Goal: Task Accomplishment & Management: Complete application form

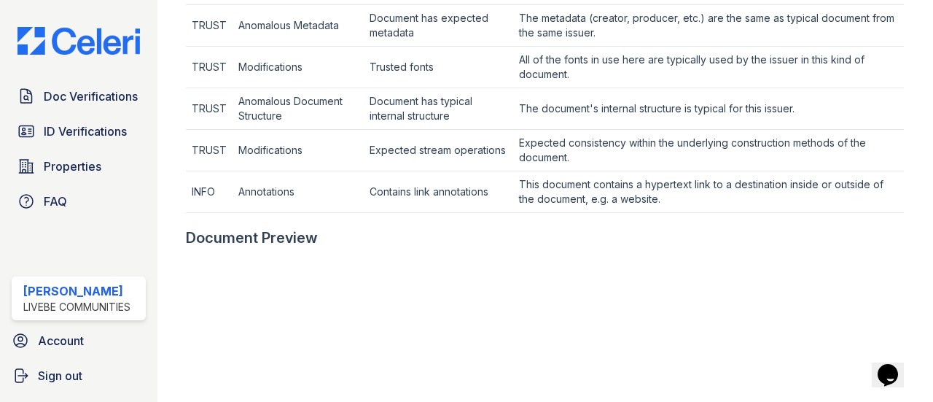
scroll to position [656, 0]
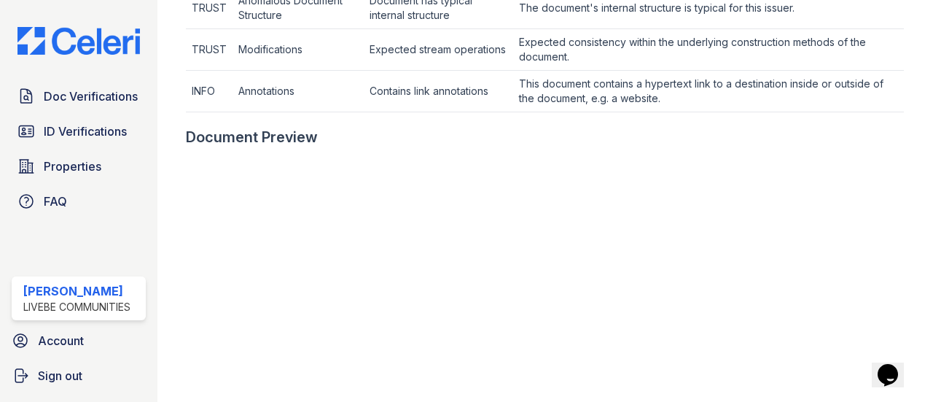
click at [55, 97] on span "Doc Verifications" at bounding box center [91, 95] width 94 height 17
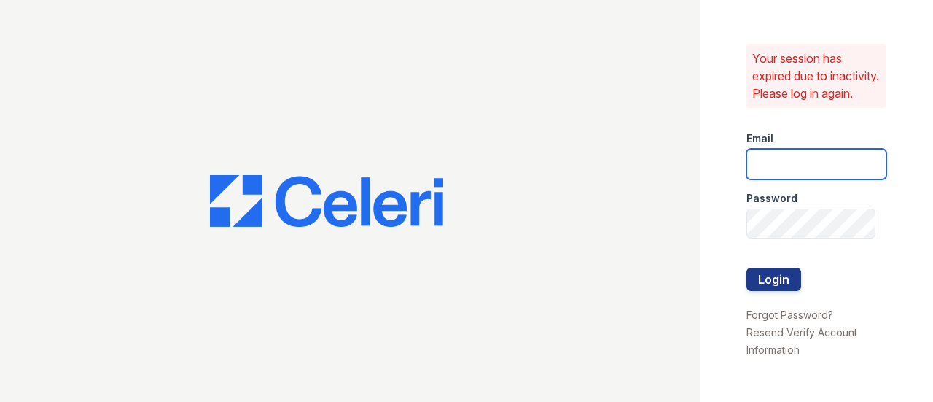
type input "[EMAIL_ADDRESS][DOMAIN_NAME]"
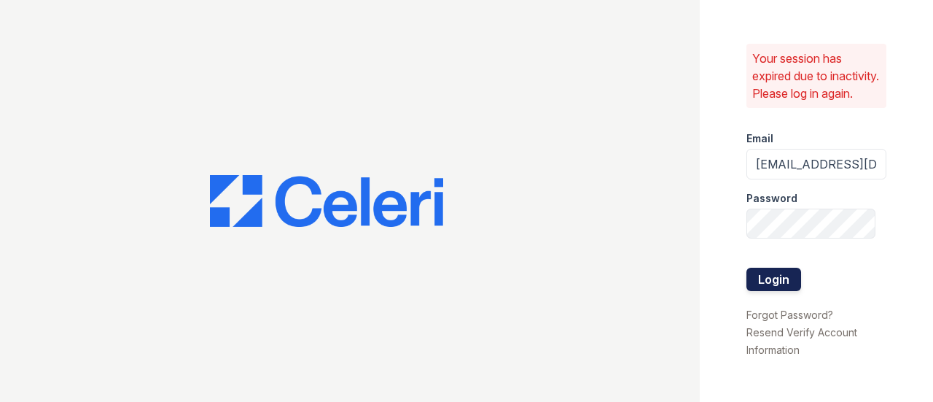
click at [755, 283] on button "Login" at bounding box center [773, 279] width 55 height 23
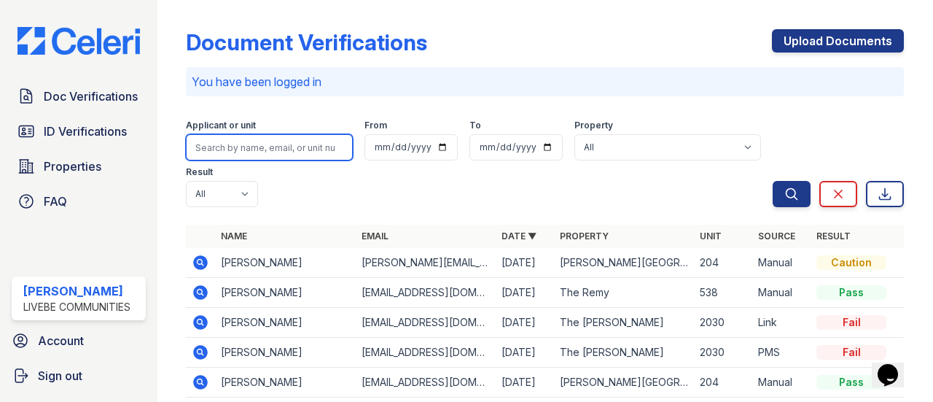
click at [214, 151] on input "search" at bounding box center [269, 147] width 167 height 26
type input "knott"
click at [773, 181] on button "Search" at bounding box center [792, 194] width 38 height 26
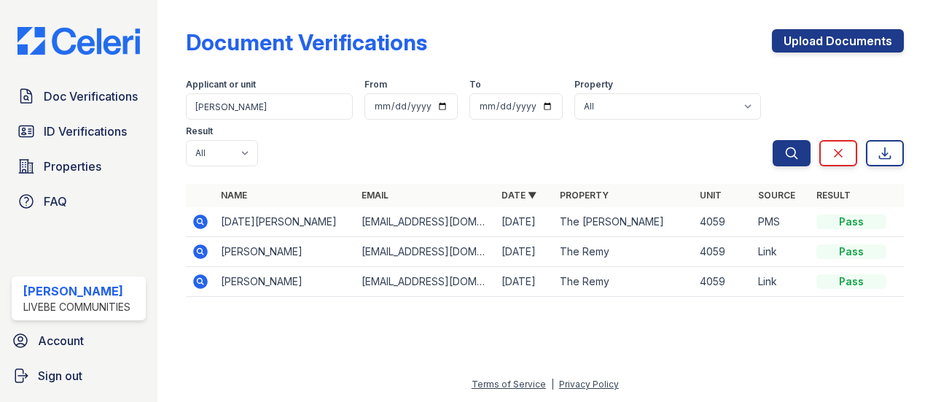
click at [206, 253] on icon at bounding box center [201, 251] width 15 height 15
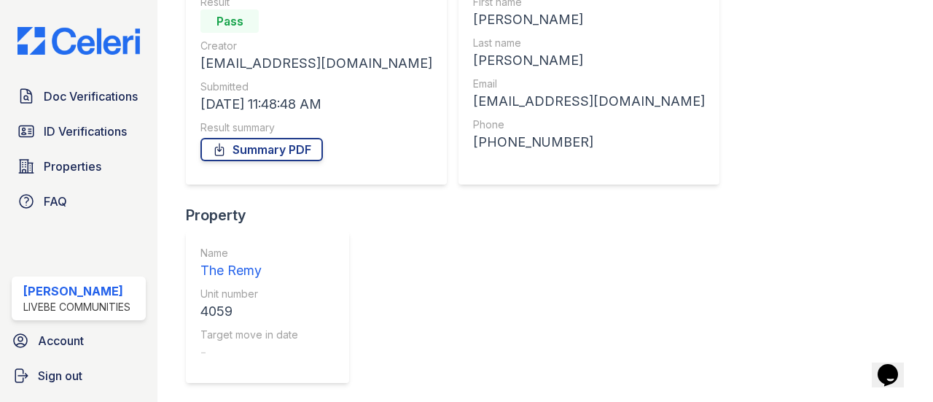
scroll to position [247, 0]
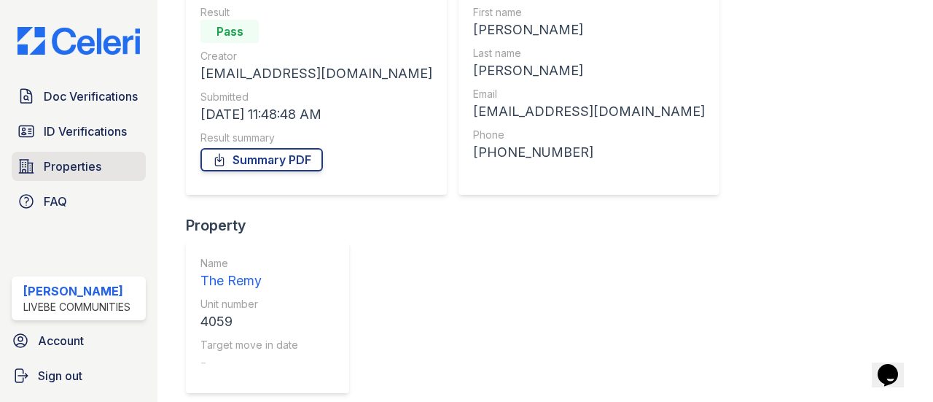
scroll to position [0, 0]
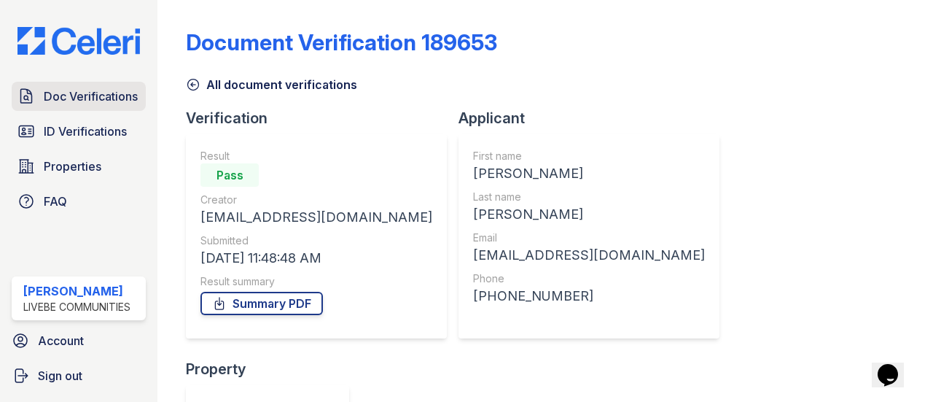
click at [82, 91] on span "Doc Verifications" at bounding box center [91, 95] width 94 height 17
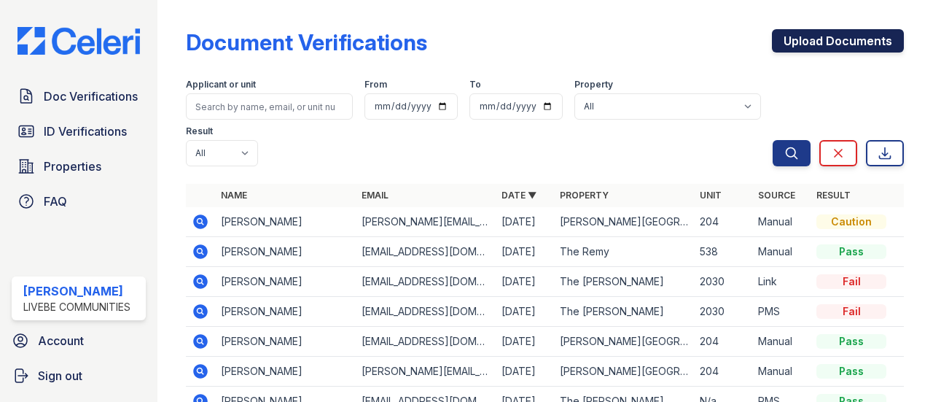
click at [803, 49] on link "Upload Documents" at bounding box center [838, 40] width 132 height 23
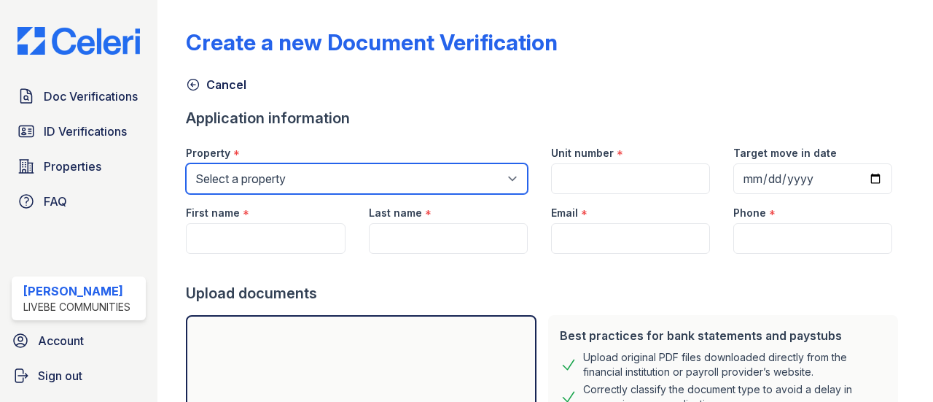
click at [277, 170] on select "Select a property Glen Oaks Apartments The Remy The Remy II" at bounding box center [356, 178] width 341 height 31
select select "509"
click at [186, 163] on select "Select a property Glen Oaks Apartments The Remy The Remy II" at bounding box center [356, 178] width 341 height 31
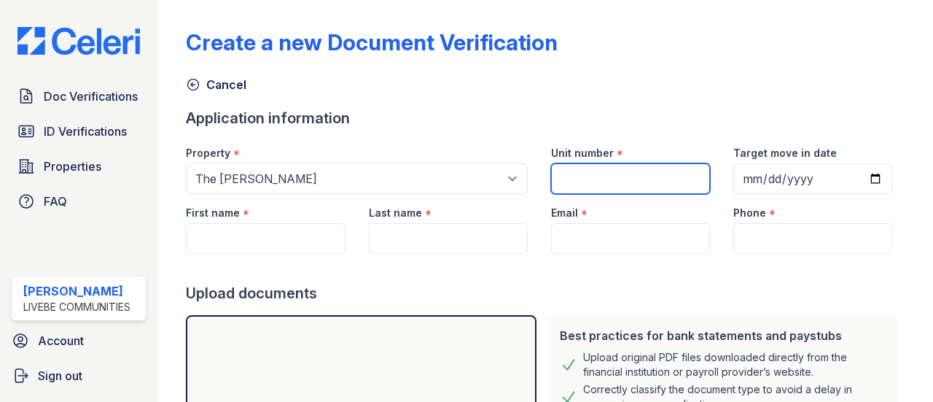
click at [608, 184] on input "Unit number" at bounding box center [630, 178] width 159 height 31
click at [611, 166] on input "Unit number" at bounding box center [630, 178] width 159 height 31
type input "4059"
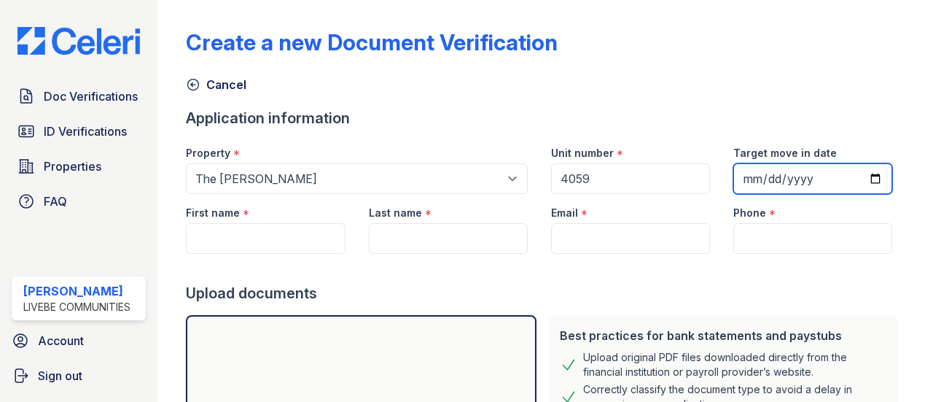
click at [859, 174] on input "Target move in date" at bounding box center [812, 178] width 159 height 31
type input "2025-10-04"
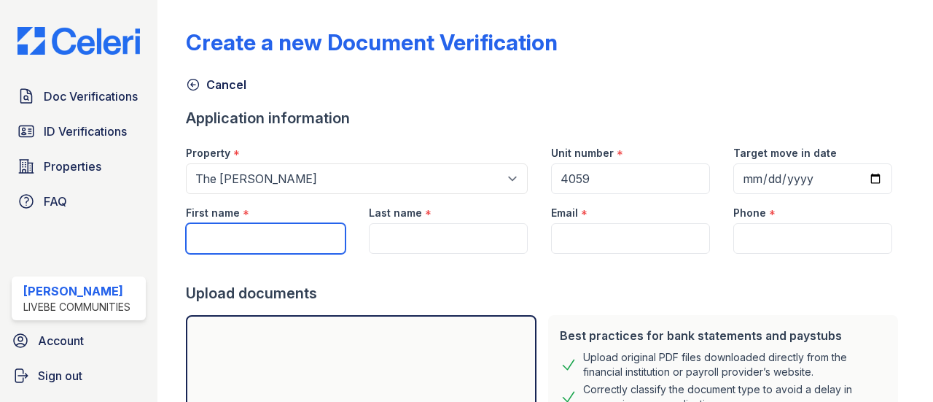
click at [236, 232] on input "First name" at bounding box center [265, 238] width 159 height 31
type input "Angelica"
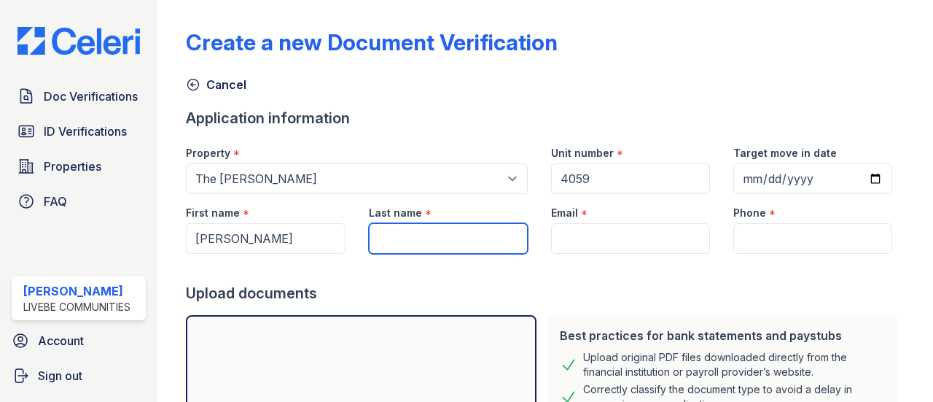
click at [398, 237] on input "Last name" at bounding box center [448, 238] width 159 height 31
type input "Knott"
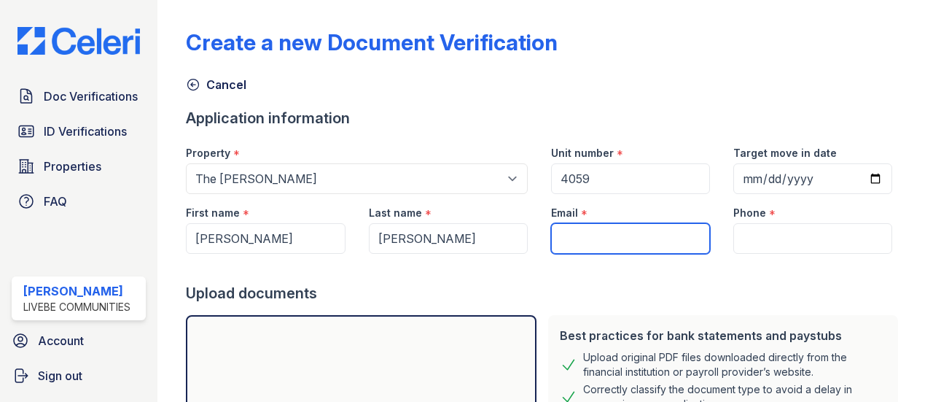
click at [620, 242] on input "Email" at bounding box center [630, 238] width 159 height 31
click at [574, 235] on input "Email" at bounding box center [630, 238] width 159 height 31
paste input "angelicaknott3@gmail.com"
type input "angelicaknott3@gmail.com"
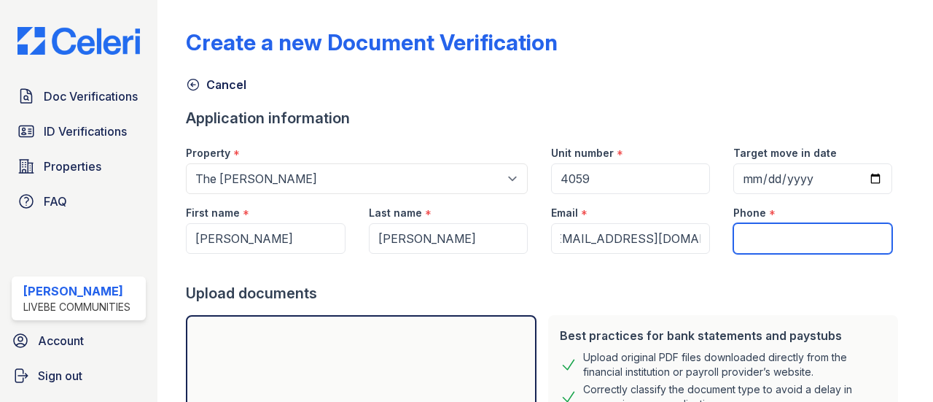
click at [765, 238] on input "Phone" at bounding box center [812, 238] width 159 height 31
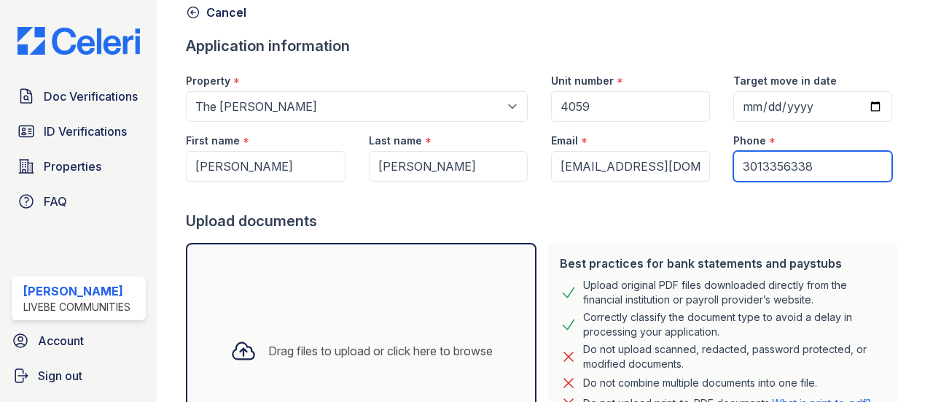
scroll to position [219, 0]
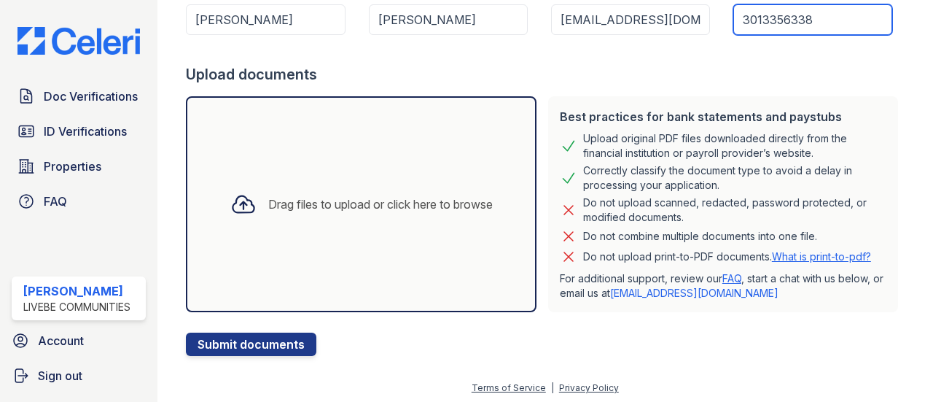
type input "3013356338"
click at [325, 173] on div "Drag files to upload or click here to browse" at bounding box center [361, 204] width 350 height 216
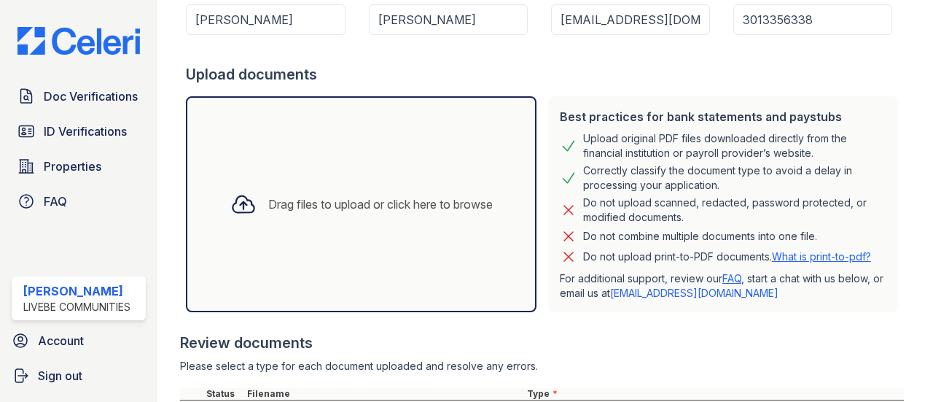
click at [382, 196] on div "Drag files to upload or click here to browse" at bounding box center [380, 203] width 225 height 17
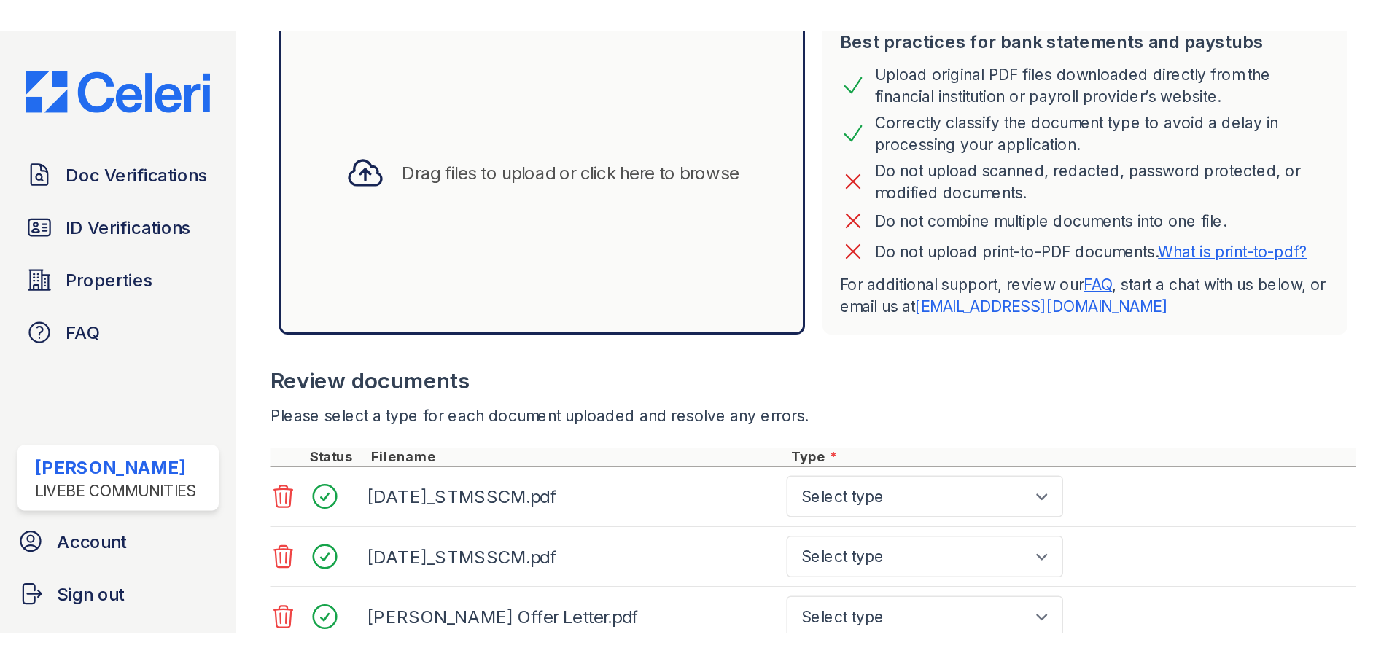
scroll to position [510, 0]
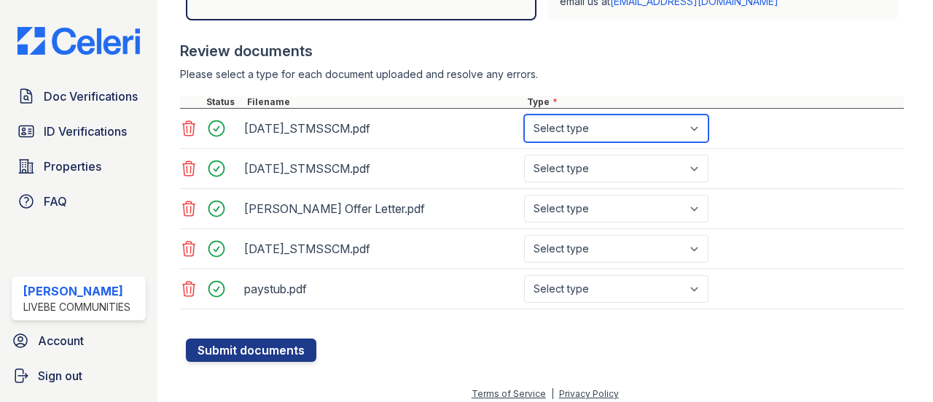
click at [617, 128] on select "Select type Paystub Bank Statement Offer Letter Tax Documents Benefit Award Let…" at bounding box center [616, 128] width 184 height 28
select select "bank_statement"
click at [524, 114] on select "Select type Paystub Bank Statement Offer Letter Tax Documents Benefit Award Let…" at bounding box center [616, 128] width 184 height 28
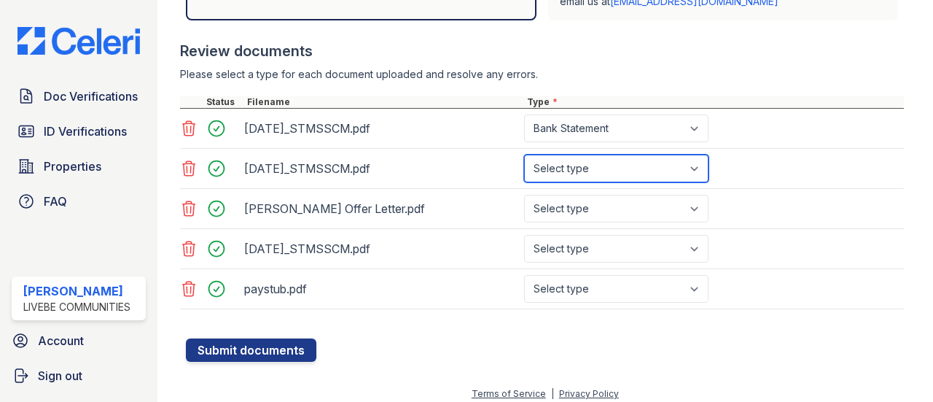
click at [605, 161] on select "Select type Paystub Bank Statement Offer Letter Tax Documents Benefit Award Let…" at bounding box center [616, 169] width 184 height 28
select select "bank_statement"
click at [524, 155] on select "Select type Paystub Bank Statement Offer Letter Tax Documents Benefit Award Let…" at bounding box center [616, 169] width 184 height 28
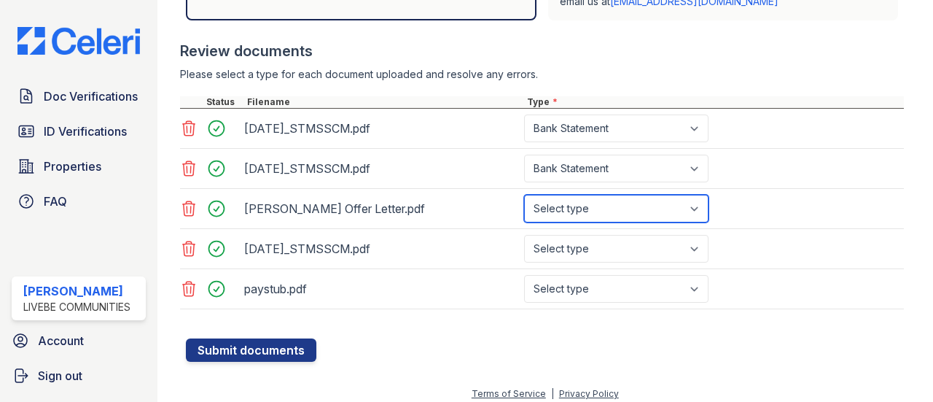
click at [605, 200] on select "Select type Paystub Bank Statement Offer Letter Tax Documents Benefit Award Let…" at bounding box center [616, 209] width 184 height 28
select select "offer_letter"
click at [524, 195] on select "Select type Paystub Bank Statement Offer Letter Tax Documents Benefit Award Let…" at bounding box center [616, 209] width 184 height 28
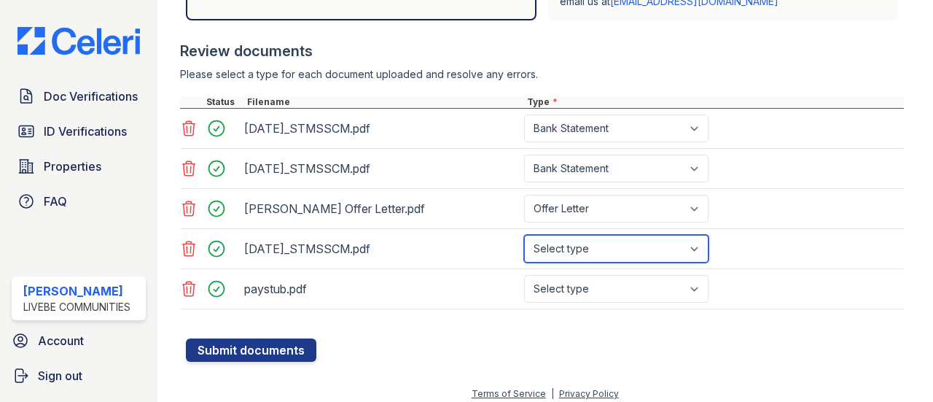
click at [609, 249] on select "Select type Paystub Bank Statement Offer Letter Tax Documents Benefit Award Let…" at bounding box center [616, 249] width 184 height 28
select select "bank_statement"
click at [524, 235] on select "Select type Paystub Bank Statement Offer Letter Tax Documents Benefit Award Let…" at bounding box center [616, 249] width 184 height 28
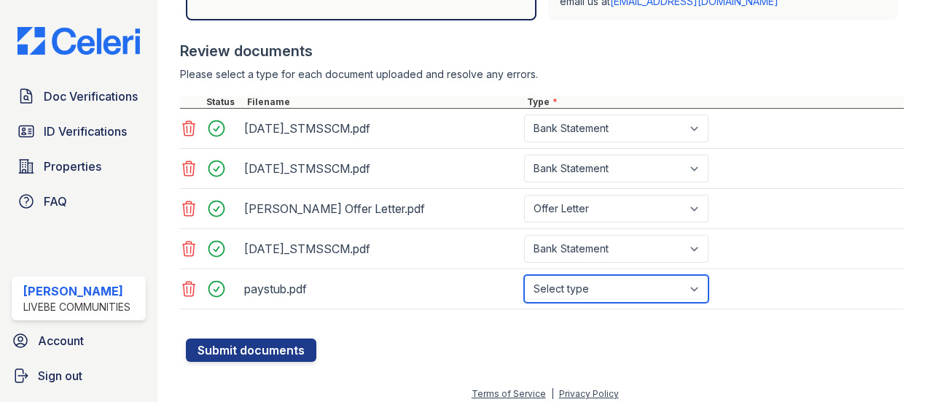
drag, startPoint x: 596, startPoint y: 289, endPoint x: 592, endPoint y: 279, distance: 10.4
click at [596, 288] on select "Select type Paystub Bank Statement Offer Letter Tax Documents Benefit Award Let…" at bounding box center [616, 289] width 184 height 28
select select "paystub"
click at [524, 275] on select "Select type Paystub Bank Statement Offer Letter Tax Documents Benefit Award Let…" at bounding box center [616, 289] width 184 height 28
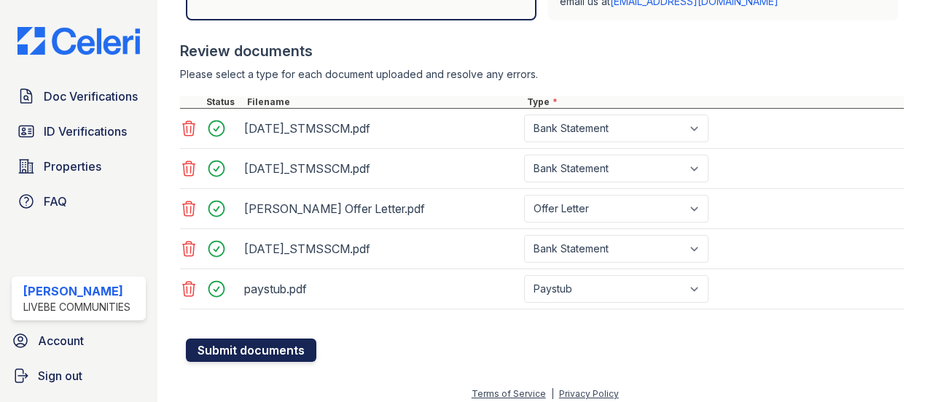
click at [285, 346] on button "Submit documents" at bounding box center [251, 349] width 130 height 23
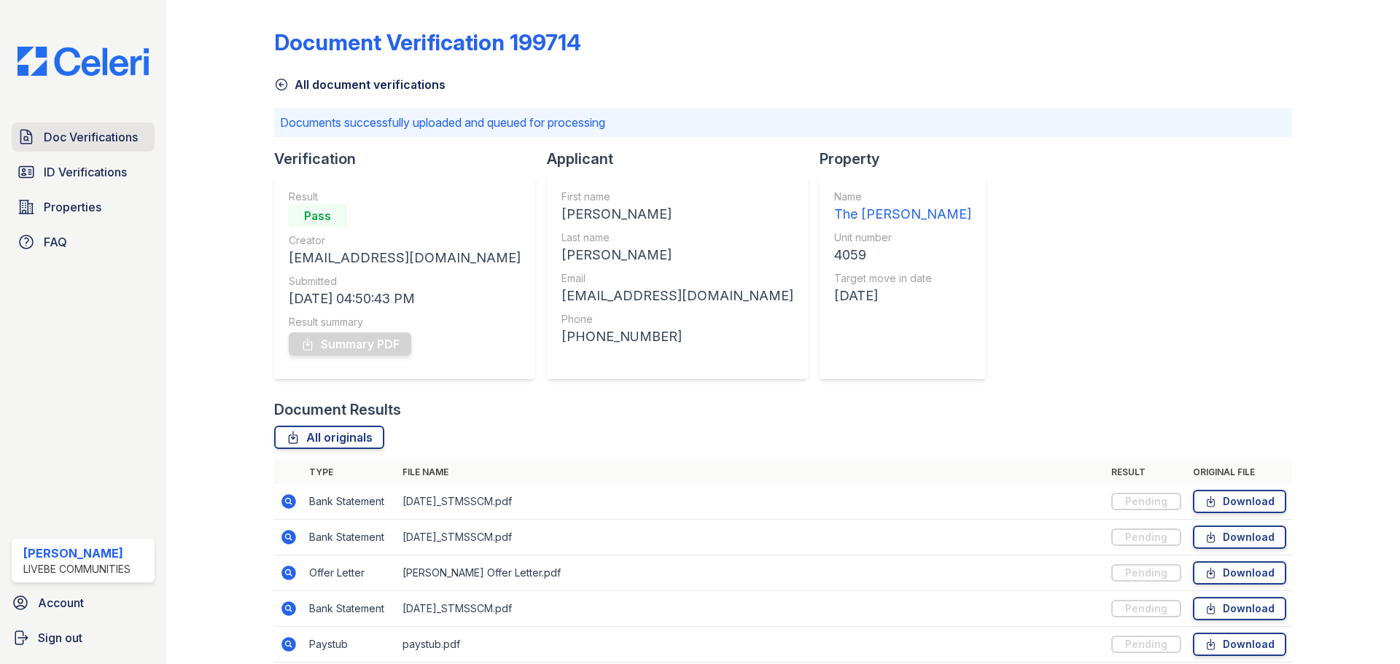
click at [113, 125] on link "Doc Verifications" at bounding box center [83, 136] width 143 height 29
